Goal: Task Accomplishment & Management: Manage account settings

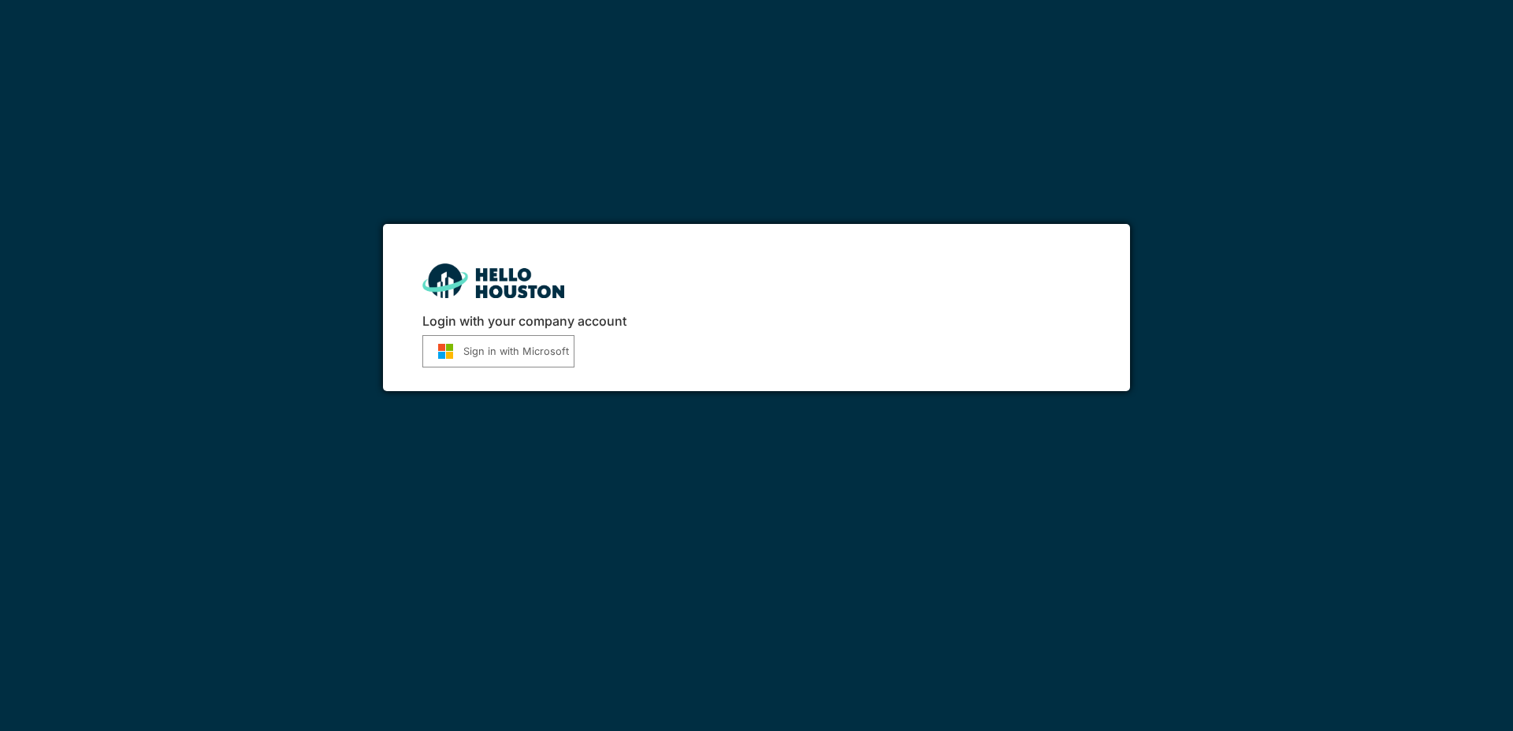
click at [535, 354] on button "Sign in with Microsoft" at bounding box center [498, 351] width 152 height 32
click at [534, 346] on button "Sign in with Microsoft" at bounding box center [498, 351] width 152 height 32
click at [529, 345] on button "Sign in with Microsoft" at bounding box center [498, 351] width 152 height 32
